Goal: Navigation & Orientation: Find specific page/section

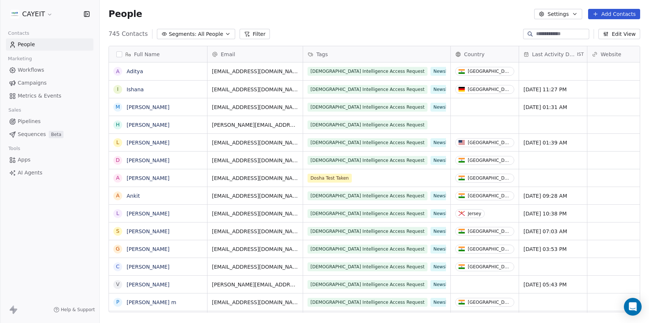
scroll to position [278, 544]
click at [47, 10] on html "CAYEIT Contacts People Marketing Workflows Campaigns Metrics & Events Sales Pip…" at bounding box center [324, 161] width 649 height 323
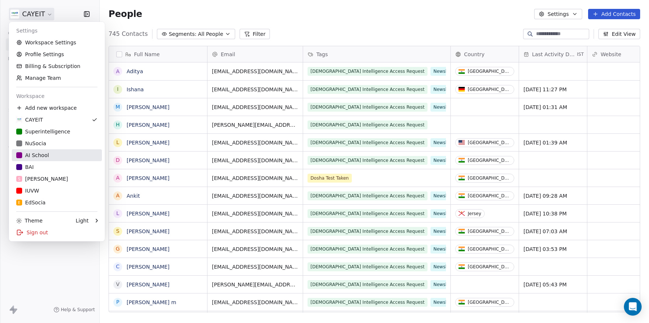
click at [70, 155] on div "AI School" at bounding box center [56, 154] width 81 height 7
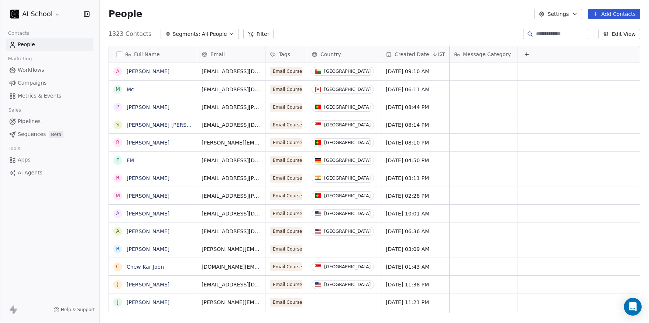
scroll to position [278, 544]
click at [145, 106] on link "[PERSON_NAME]" at bounding box center [148, 107] width 43 height 6
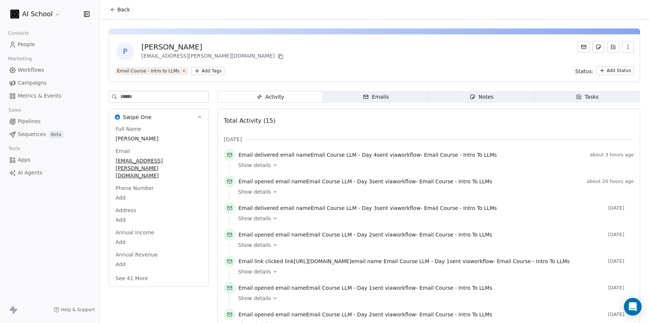
click at [122, 10] on span "Back" at bounding box center [123, 9] width 13 height 7
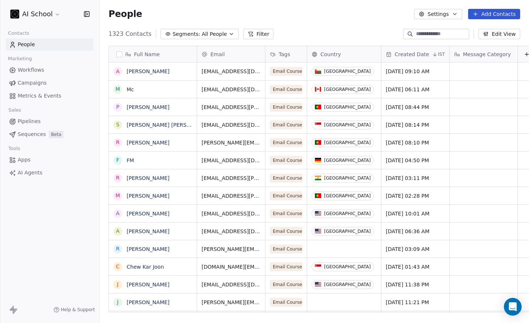
scroll to position [278, 424]
click at [30, 21] on div "AI School" at bounding box center [49, 14] width 99 height 28
click at [37, 15] on html "AI School Contacts People Marketing Workflows Campaigns Metrics & Events Sales …" at bounding box center [264, 161] width 529 height 323
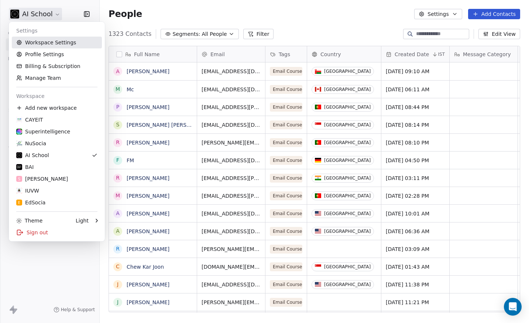
click at [66, 47] on link "Workspace Settings" at bounding box center [57, 43] width 90 height 12
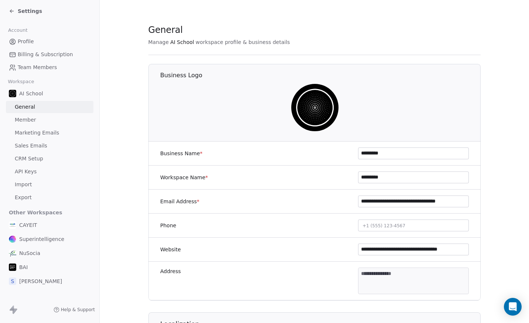
click at [15, 12] on div "Settings" at bounding box center [25, 10] width 33 height 7
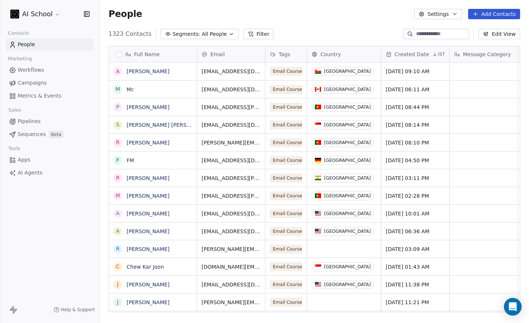
scroll to position [278, 424]
click at [15, 12] on html "AI School Contacts People Marketing Workflows Campaigns Metrics & Events Sales …" at bounding box center [264, 161] width 529 height 323
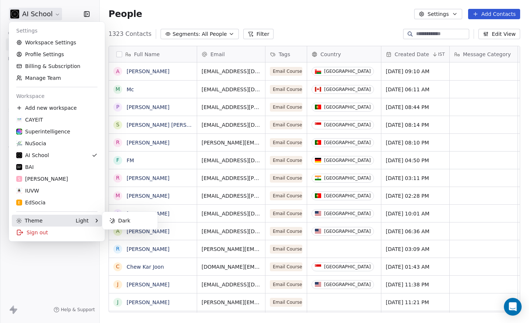
click at [65, 218] on div "Theme Light" at bounding box center [52, 220] width 72 height 7
click at [118, 216] on div "Dark" at bounding box center [129, 220] width 49 height 12
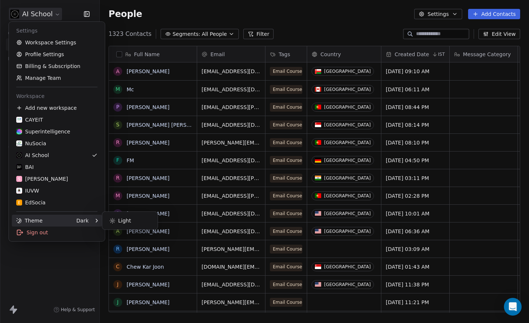
click at [92, 281] on html "AI School Contacts People Marketing Workflows Campaigns Metrics & Events Sales …" at bounding box center [264, 161] width 529 height 323
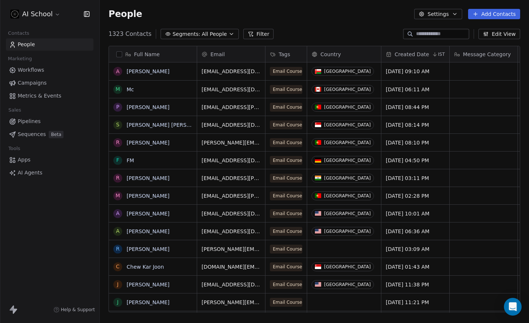
click at [90, 8] on div "AI School" at bounding box center [49, 14] width 99 height 28
click at [87, 13] on icon "button" at bounding box center [86, 13] width 7 height 7
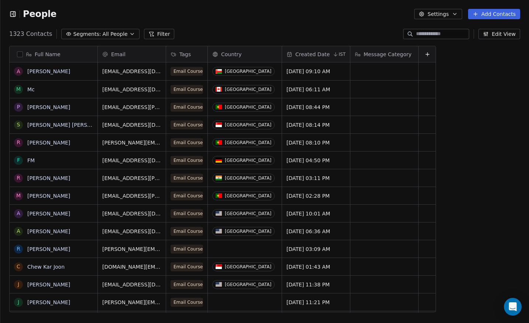
scroll to position [6, 6]
click at [15, 16] on icon "button" at bounding box center [12, 13] width 7 height 7
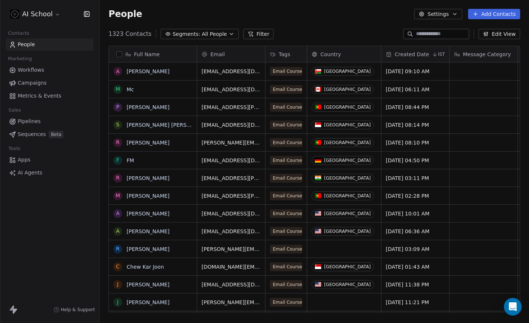
scroll to position [278, 424]
click at [15, 16] on html "AI School Contacts People Marketing Workflows Campaigns Metrics & Events Sales …" at bounding box center [264, 161] width 529 height 323
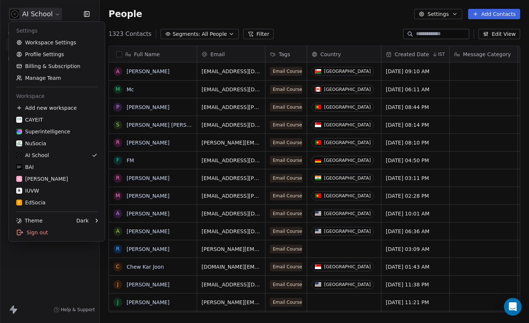
click at [17, 16] on html "AI School Contacts People Marketing Workflows Campaigns Metrics & Events Sales …" at bounding box center [264, 161] width 529 height 323
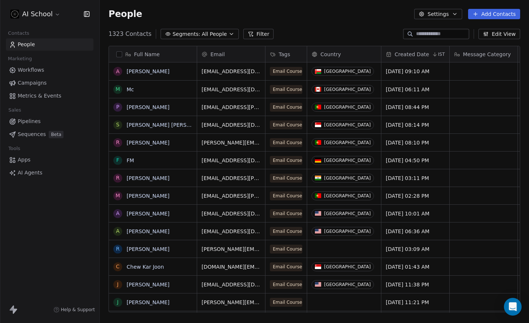
click at [17, 16] on html "AI School Contacts People Marketing Workflows Campaigns Metrics & Events Sales …" at bounding box center [264, 161] width 529 height 323
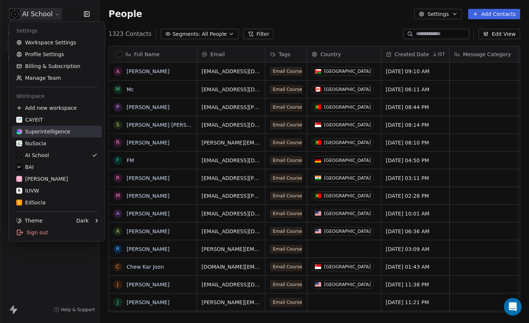
click at [45, 132] on div "Superintelligence" at bounding box center [43, 131] width 54 height 7
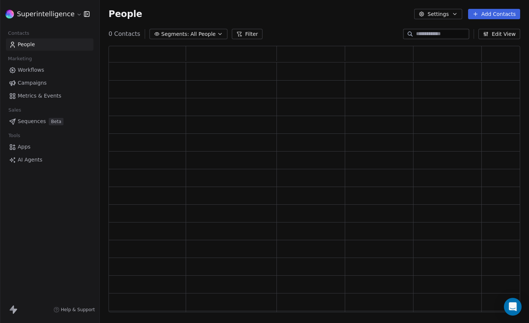
scroll to position [261, 406]
click at [354, 21] on div "People Settings Add Contacts" at bounding box center [314, 14] width 429 height 28
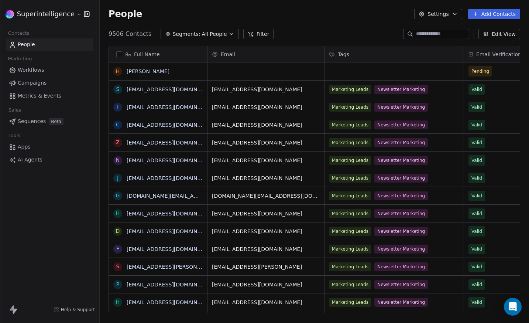
scroll to position [278, 424]
